Goal: Task Accomplishment & Management: Use online tool/utility

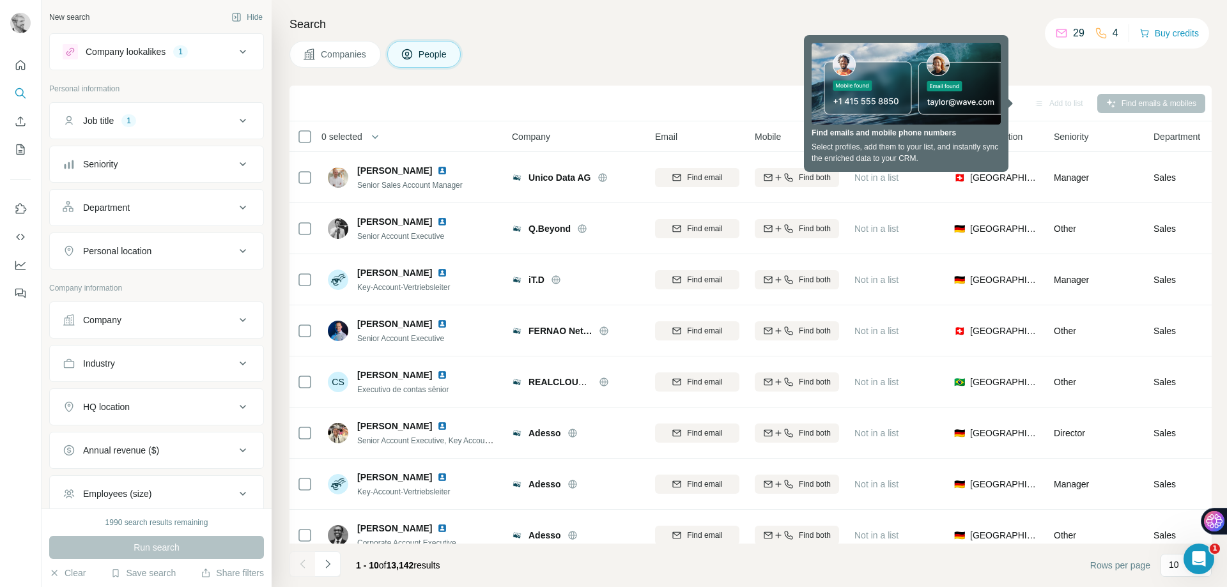
click at [728, 52] on div "Companies People" at bounding box center [750, 54] width 922 height 27
click at [837, 75] on div "Search Companies People Sync to Salesforce Add to list Find emails & mobiles 0 …" at bounding box center [749, 293] width 955 height 587
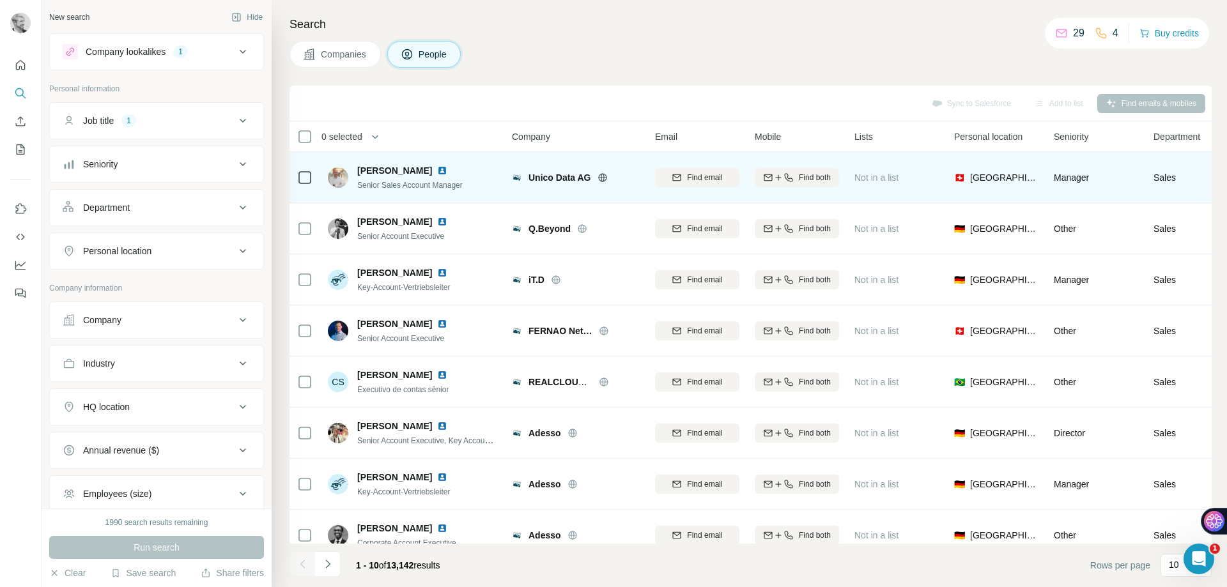
click at [886, 179] on span "Not in a list" at bounding box center [876, 178] width 44 height 10
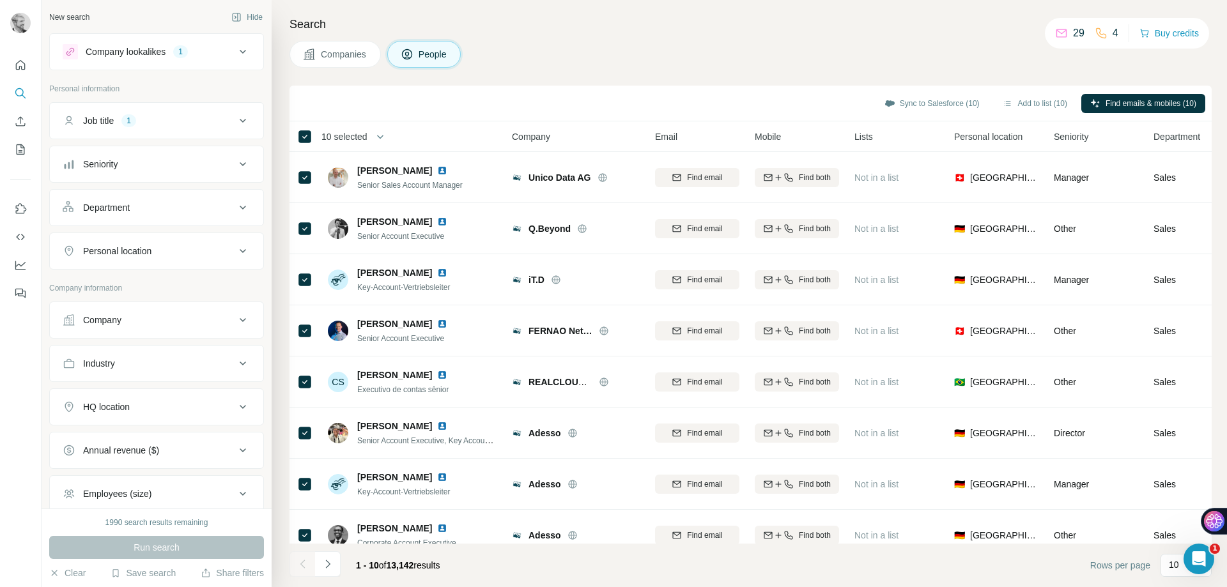
click at [318, 132] on div "10 selected" at bounding box center [339, 136] width 55 height 13
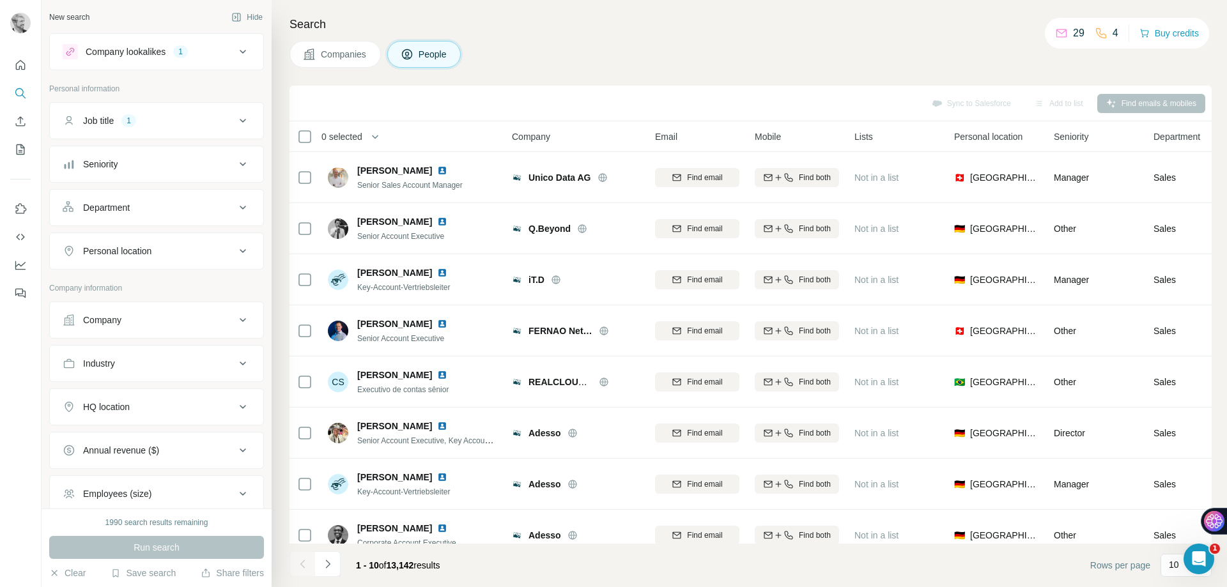
click at [335, 133] on span "0 selected" at bounding box center [341, 136] width 41 height 13
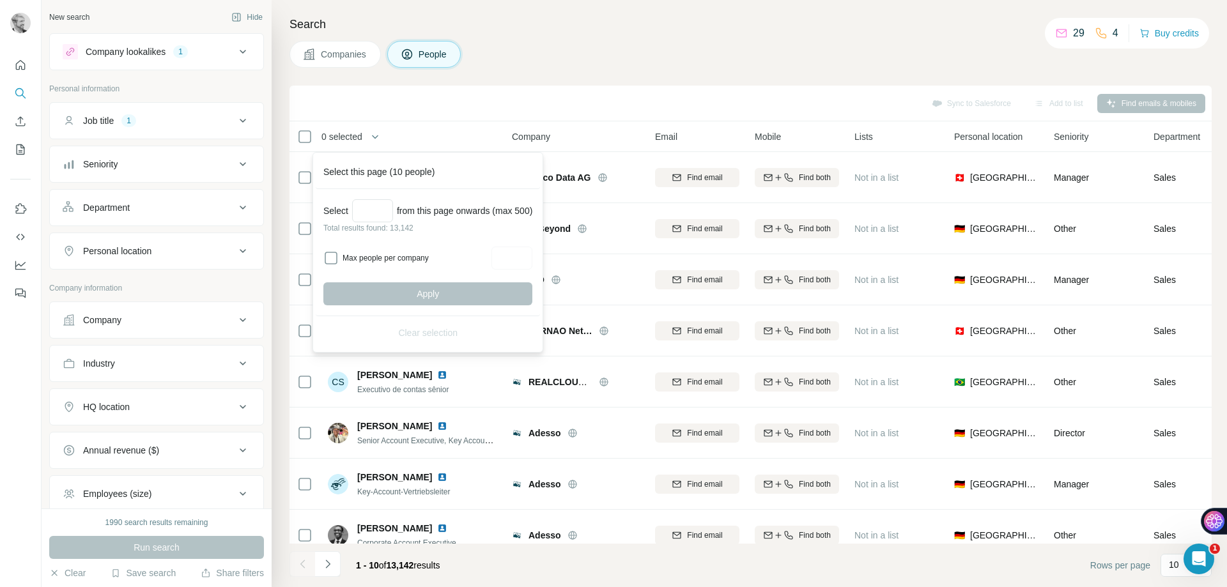
click at [307, 116] on div "Sync to Salesforce Add to list Find emails & mobiles" at bounding box center [750, 104] width 922 height 36
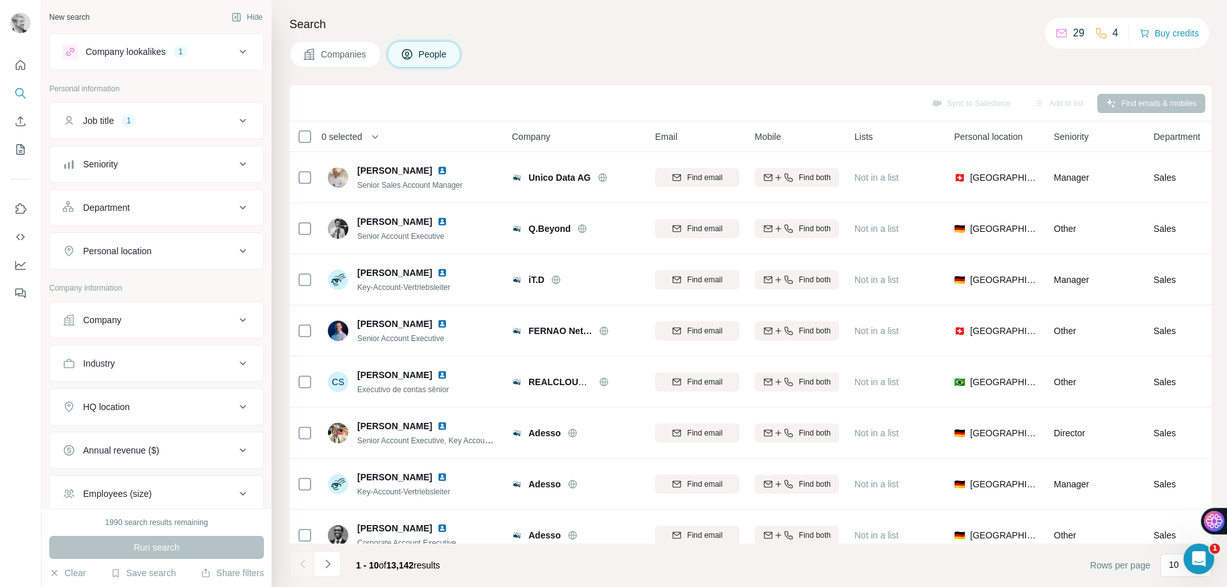
click at [235, 52] on icon at bounding box center [242, 51] width 15 height 15
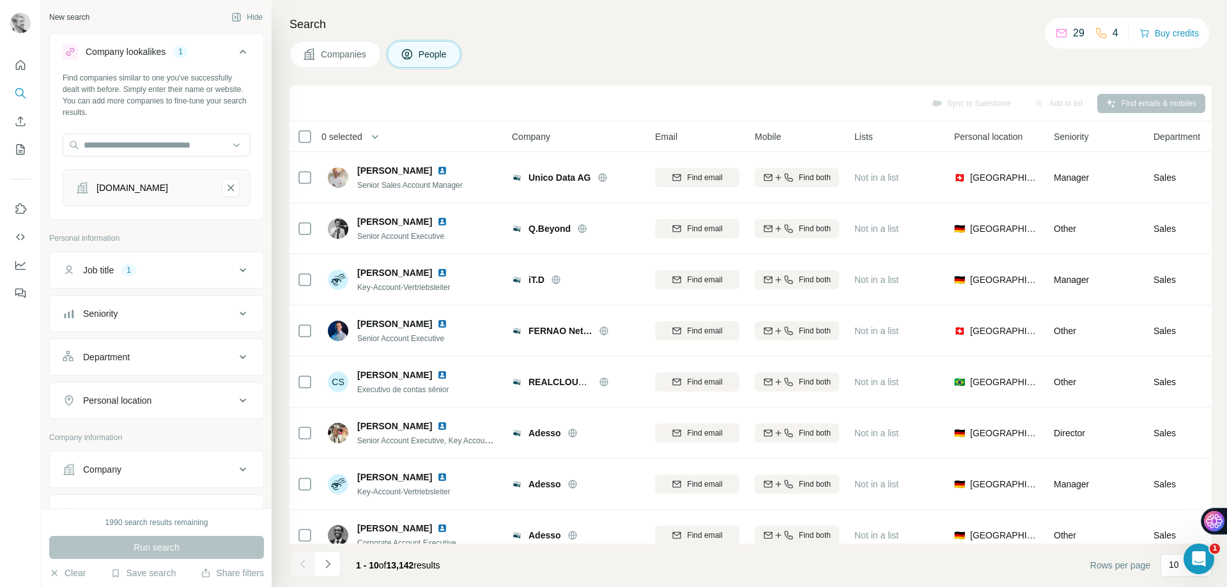
click at [235, 52] on icon at bounding box center [242, 51] width 15 height 15
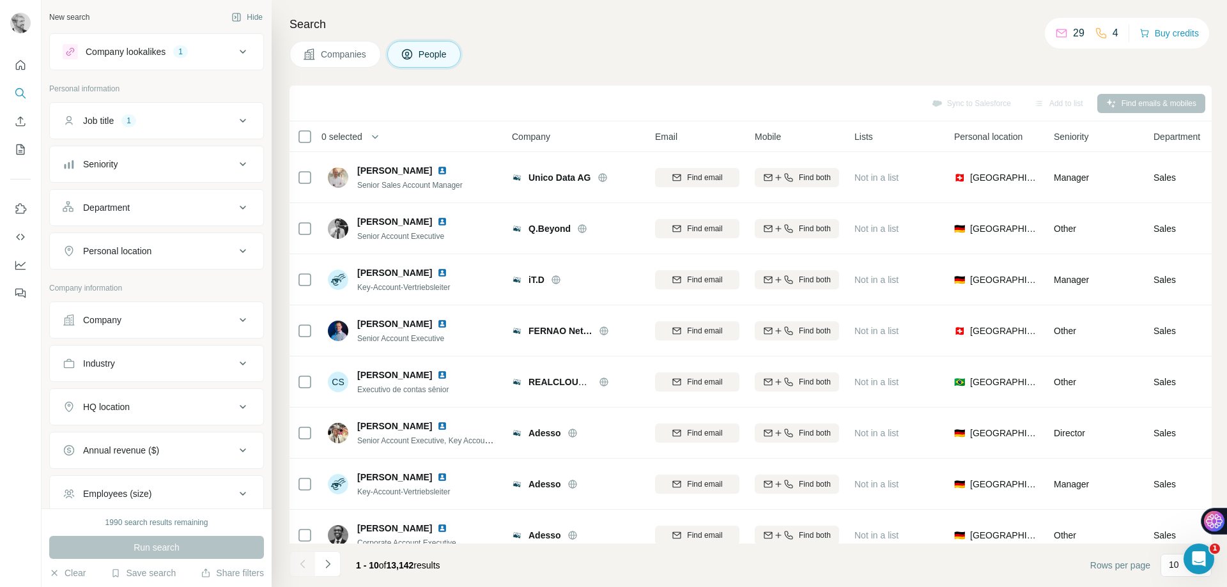
click at [240, 122] on icon at bounding box center [243, 121] width 6 height 4
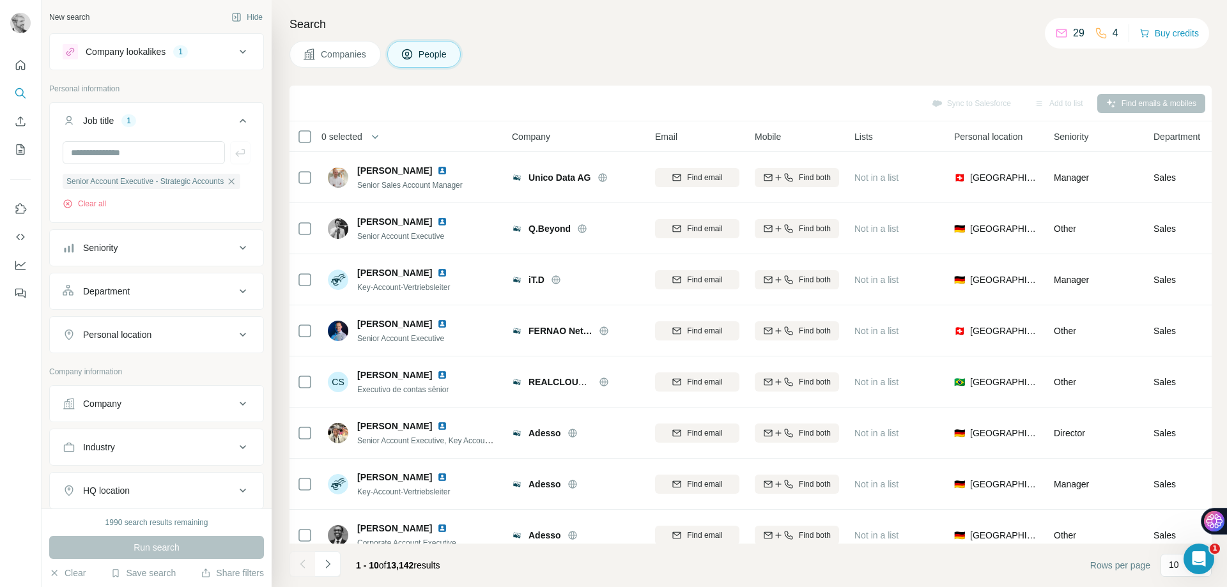
click at [235, 122] on icon at bounding box center [242, 120] width 15 height 15
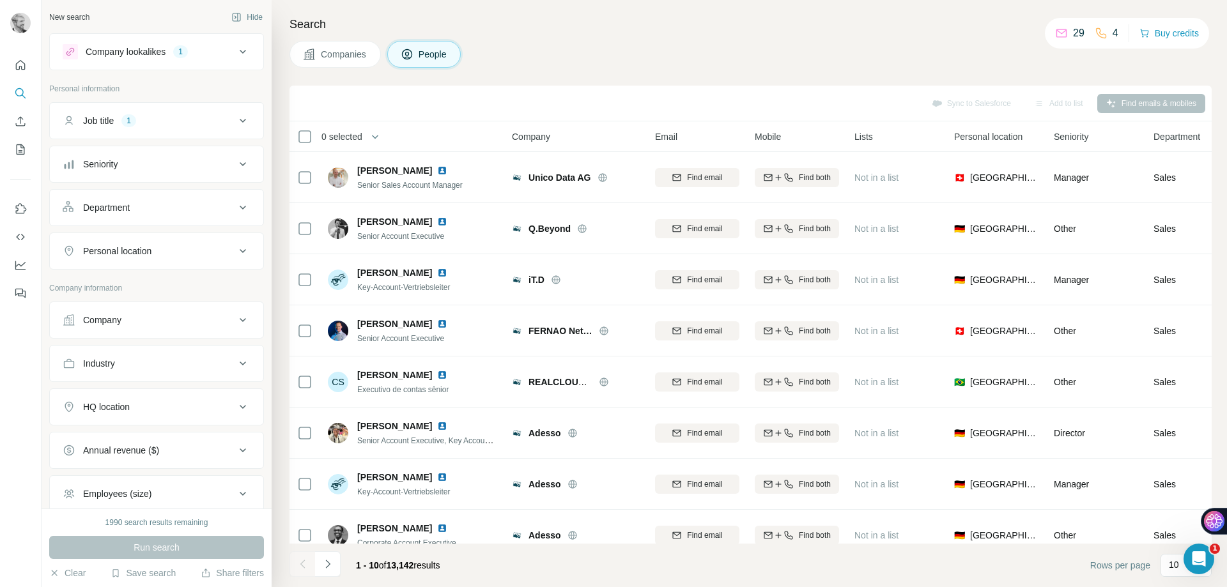
click at [343, 50] on span "Companies" at bounding box center [344, 54] width 47 height 13
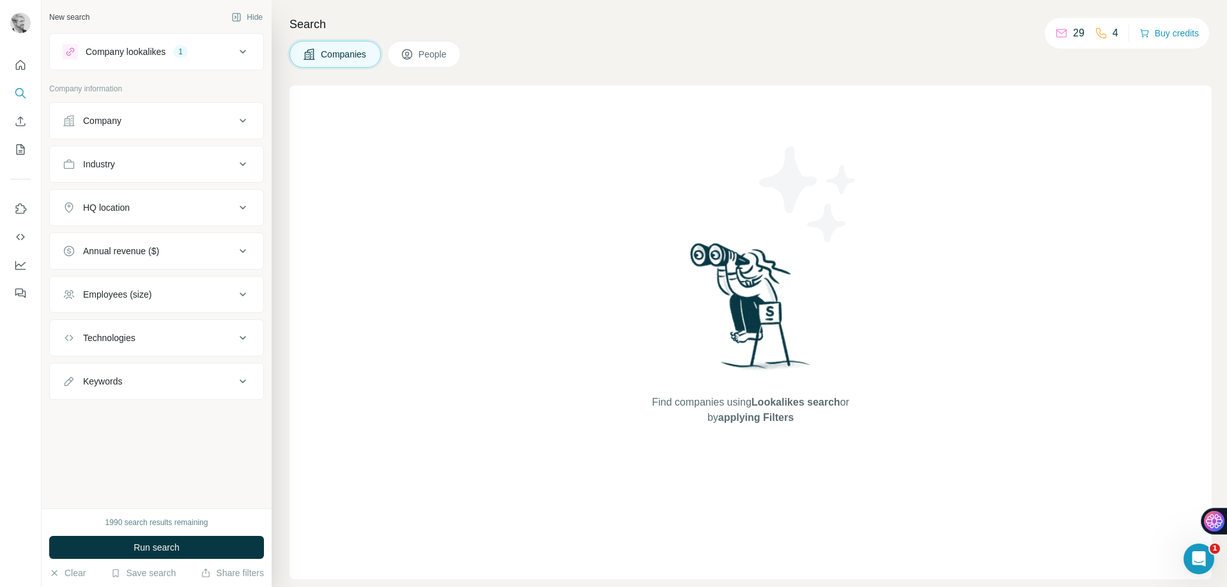
click at [140, 121] on div "Company" at bounding box center [149, 120] width 173 height 13
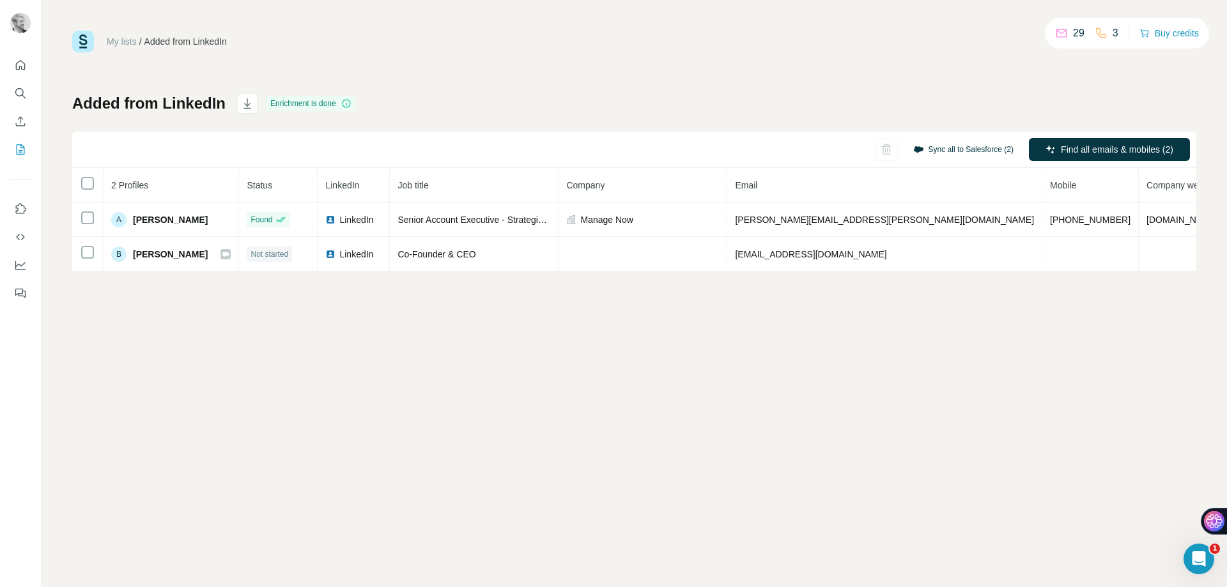
click at [960, 150] on button "Sync all to Salesforce (2)" at bounding box center [963, 149] width 118 height 19
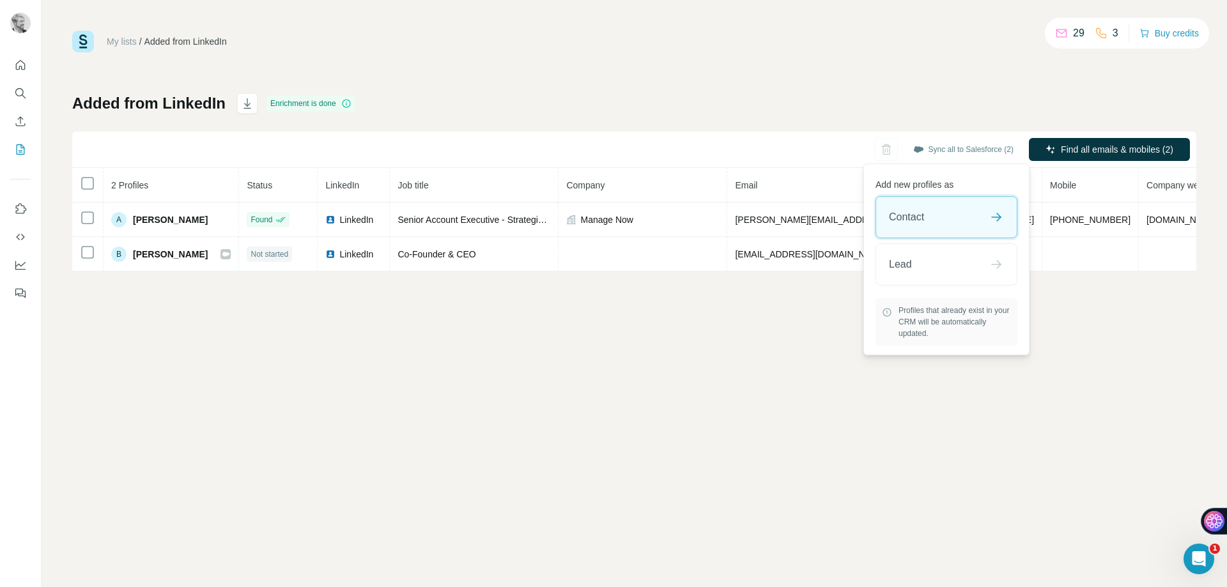
click at [930, 219] on div "Contact" at bounding box center [946, 217] width 141 height 41
click at [943, 363] on button "Sync all to Salesforce" at bounding box center [946, 369] width 142 height 26
